Goal: Task Accomplishment & Management: Use online tool/utility

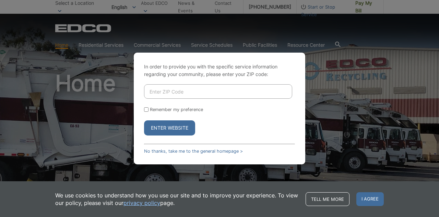
click at [159, 91] on input "Enter ZIP Code" at bounding box center [218, 91] width 148 height 14
type input "92069"
click at [164, 123] on button "Enter Website" at bounding box center [169, 127] width 51 height 15
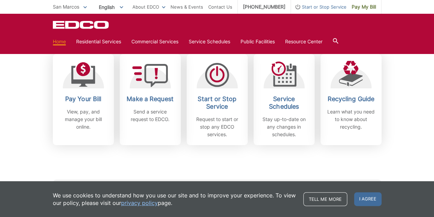
scroll to position [195, 0]
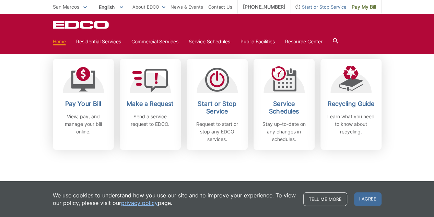
drag, startPoint x: 438, startPoint y: 22, endPoint x: 437, endPoint y: 50, distance: 27.5
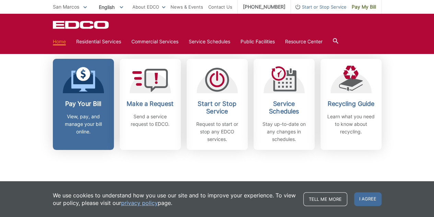
click at [89, 149] on link "Pay Your Bill View, pay, and manage your bill online." at bounding box center [83, 104] width 61 height 91
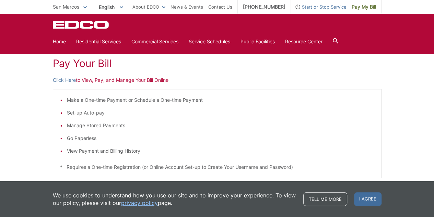
scroll to position [92, 0]
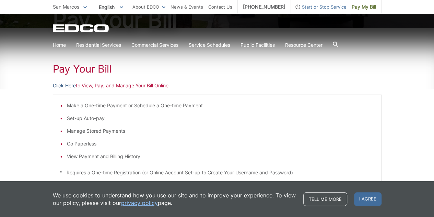
click at [70, 88] on link "Click Here" at bounding box center [64, 86] width 23 height 8
